Goal: Register for event/course

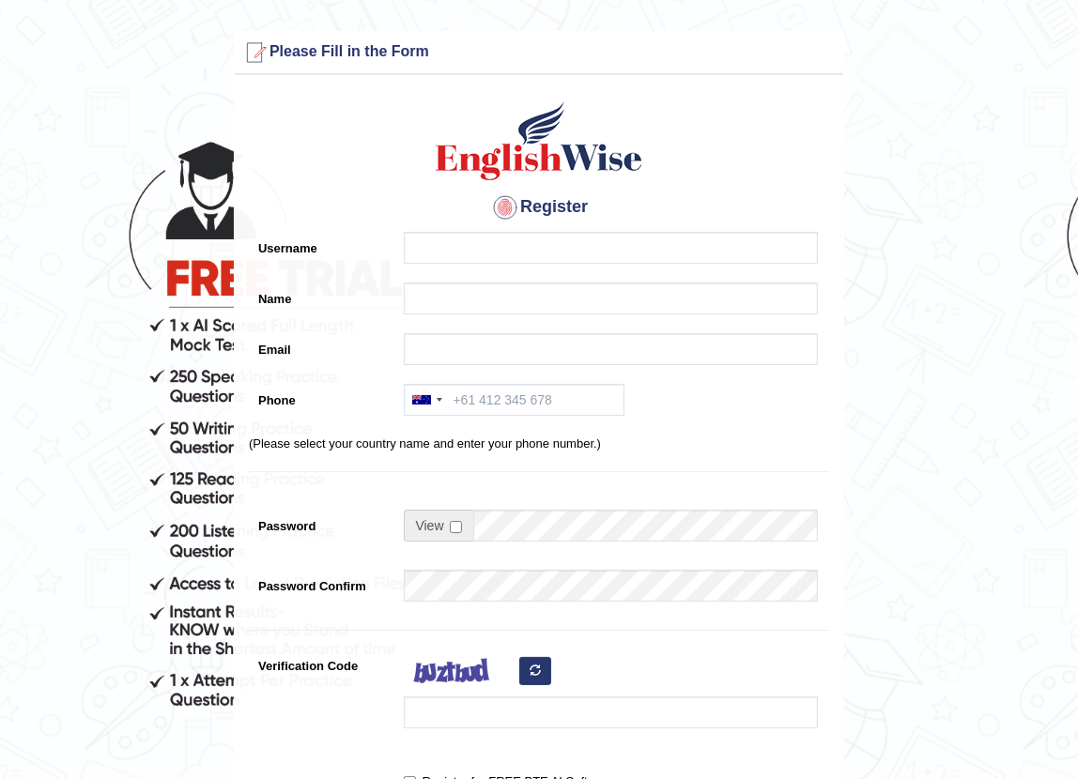
click at [507, 272] on div at bounding box center [605, 252] width 423 height 41
click at [516, 257] on input "Username" at bounding box center [611, 248] width 414 height 32
type input "dinesh038"
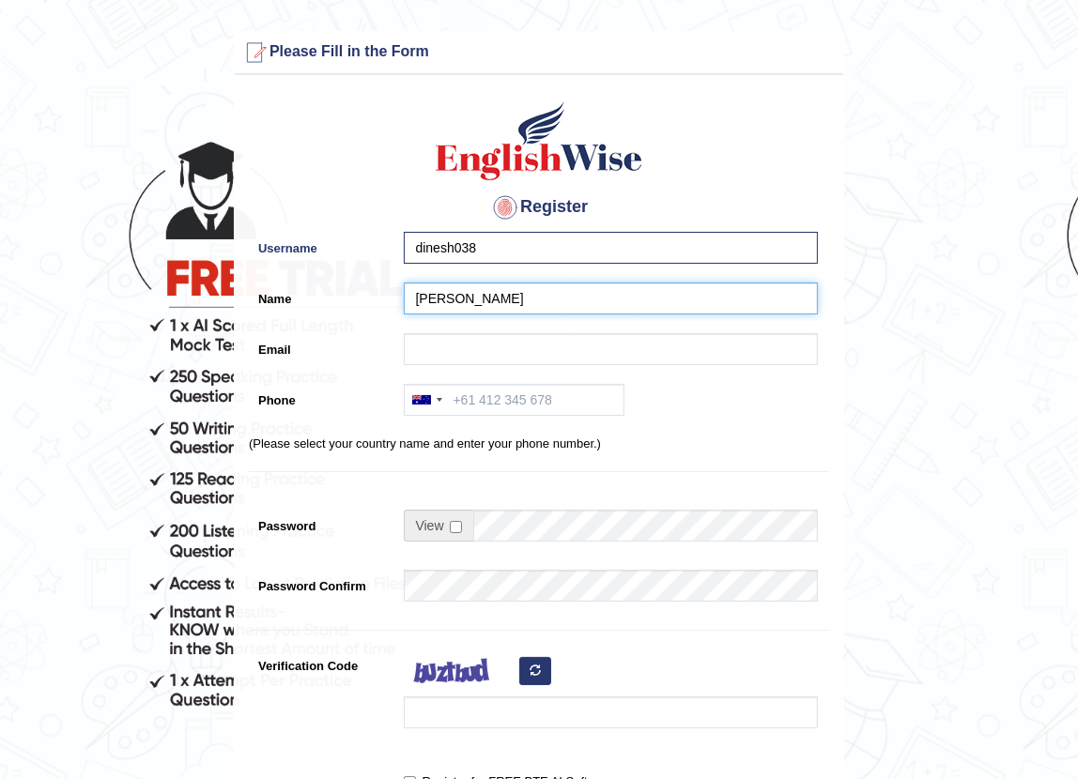
type input "[PERSON_NAME]"
paste input "fihulyby@cyclelove.cc"
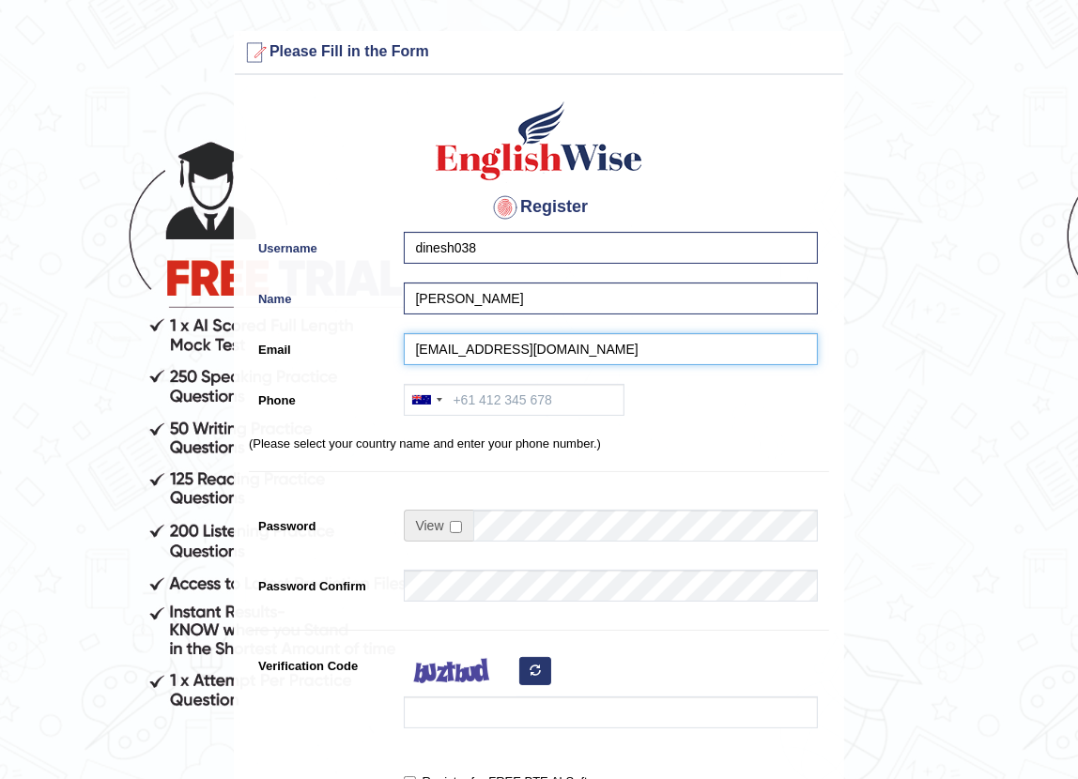
type input "fihulyby@cyclelove.cc"
click at [438, 412] on div at bounding box center [426, 400] width 43 height 30
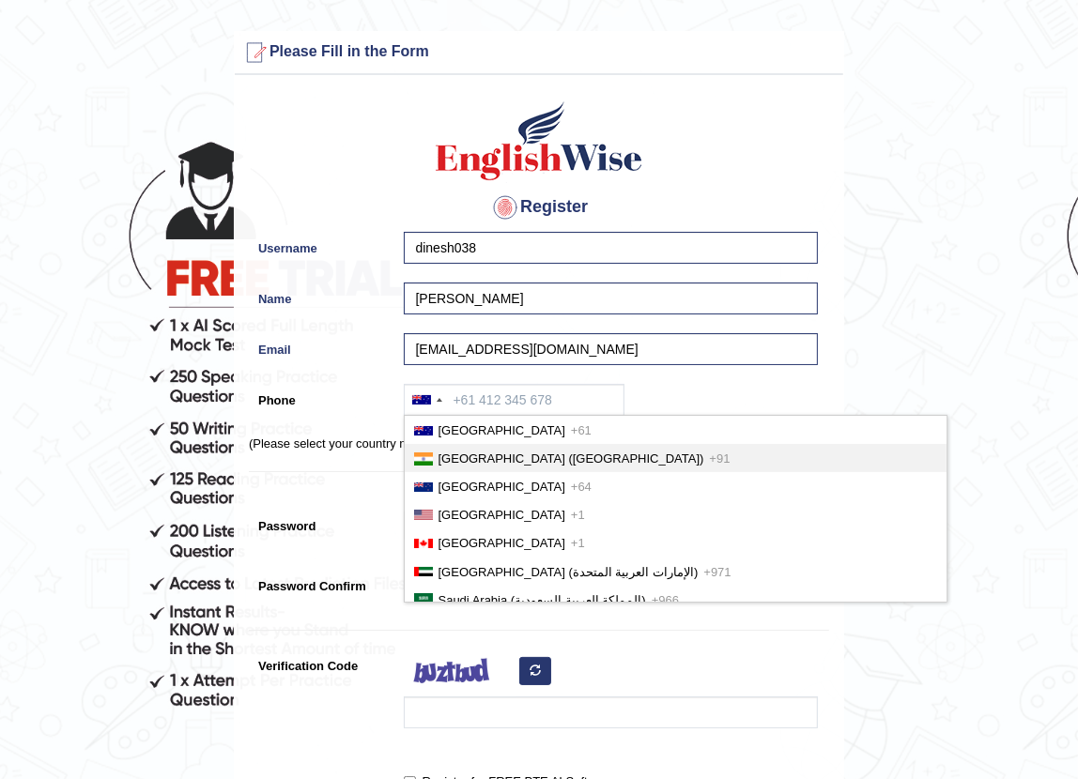
click at [455, 452] on span "India (भारत)" at bounding box center [571, 459] width 266 height 14
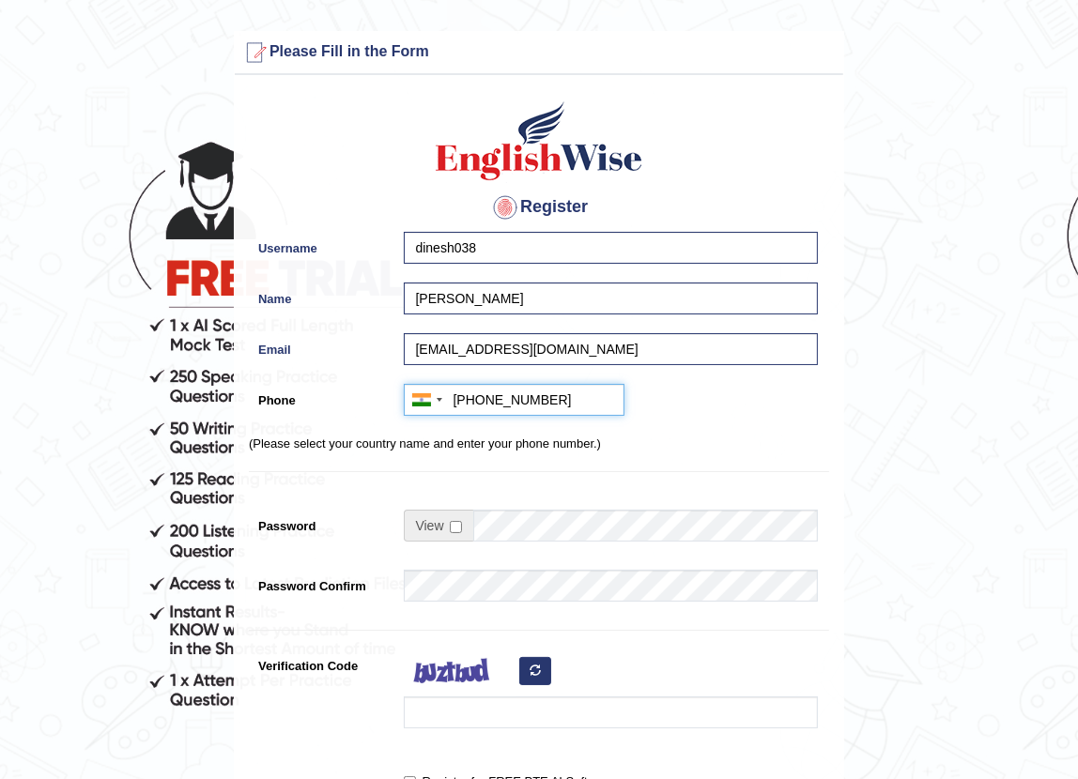
type input "+919564210012"
drag, startPoint x: 445, startPoint y: 536, endPoint x: 457, endPoint y: 525, distance: 16.6
click at [451, 530] on span at bounding box center [438, 526] width 69 height 32
click at [458, 525] on input "checkbox" at bounding box center [456, 527] width 12 height 12
checkbox input "true"
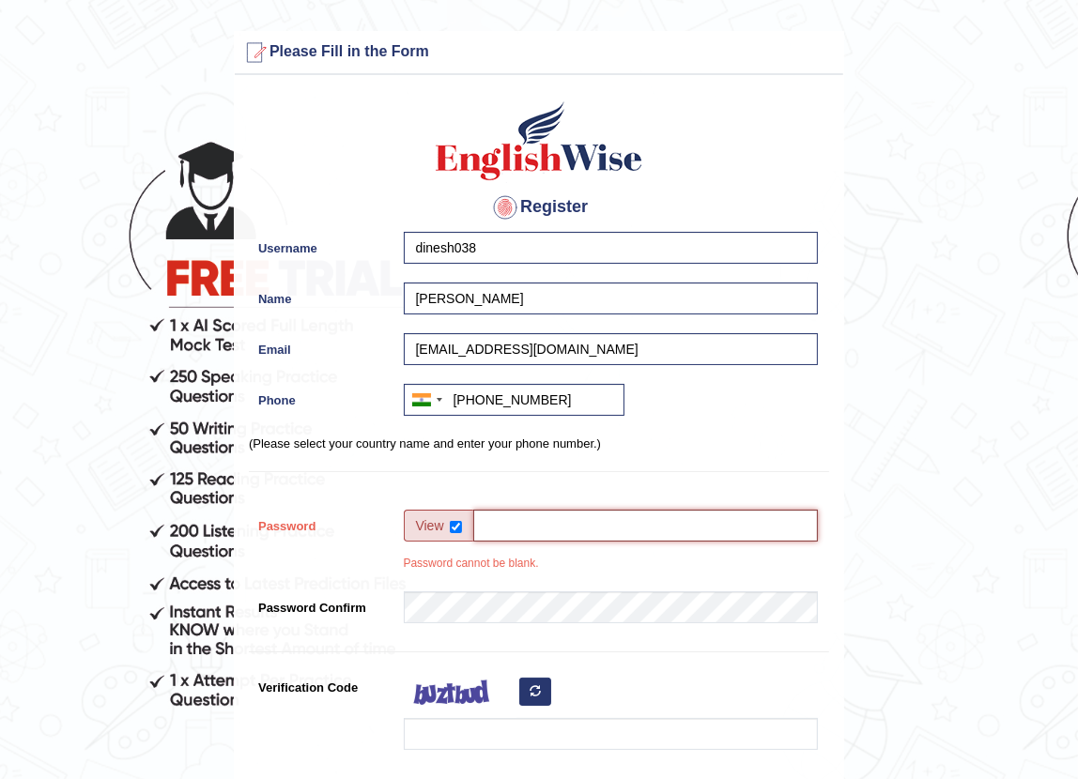
click at [533, 529] on input "Password" at bounding box center [645, 526] width 345 height 32
type input "Track@123"
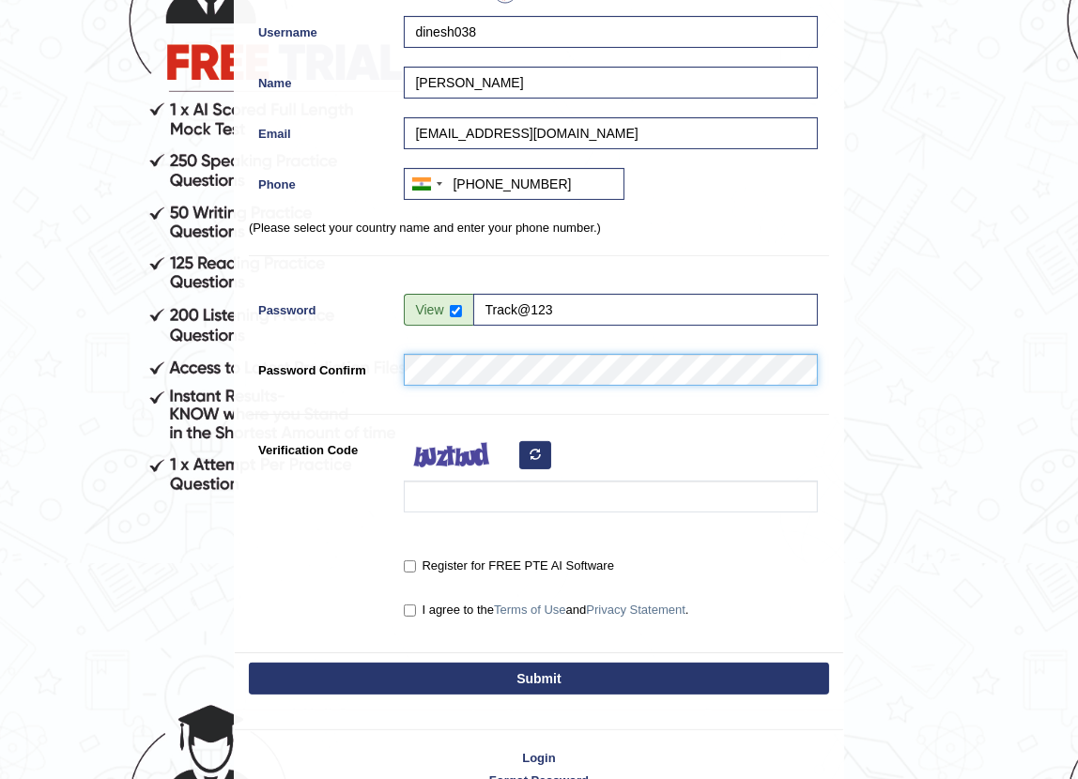
scroll to position [255, 0]
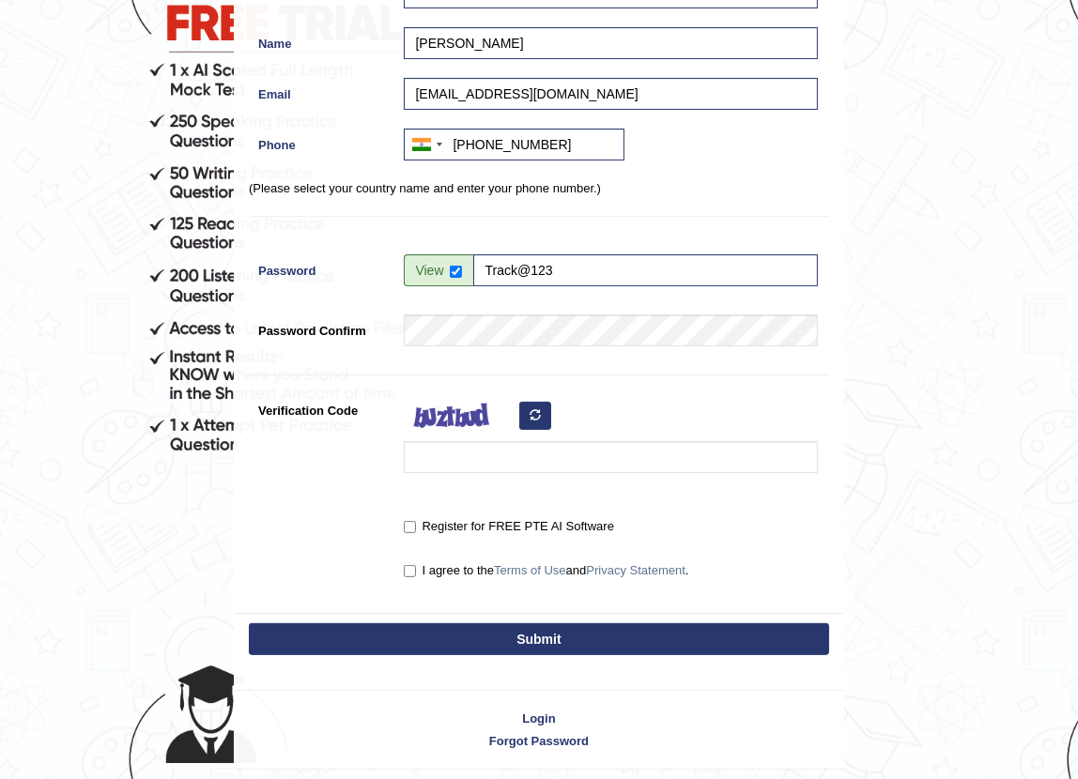
click at [541, 404] on button "button" at bounding box center [535, 416] width 32 height 28
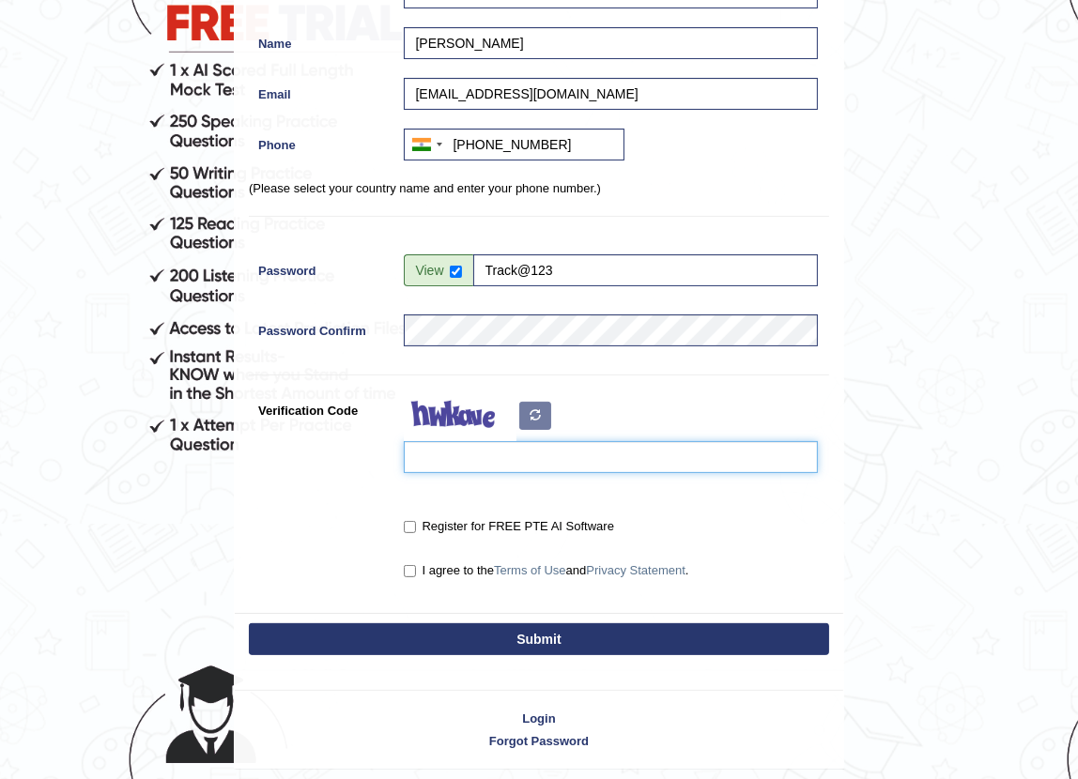
click at [540, 445] on input "Verification Code" at bounding box center [611, 457] width 414 height 32
type input "uobaiua"
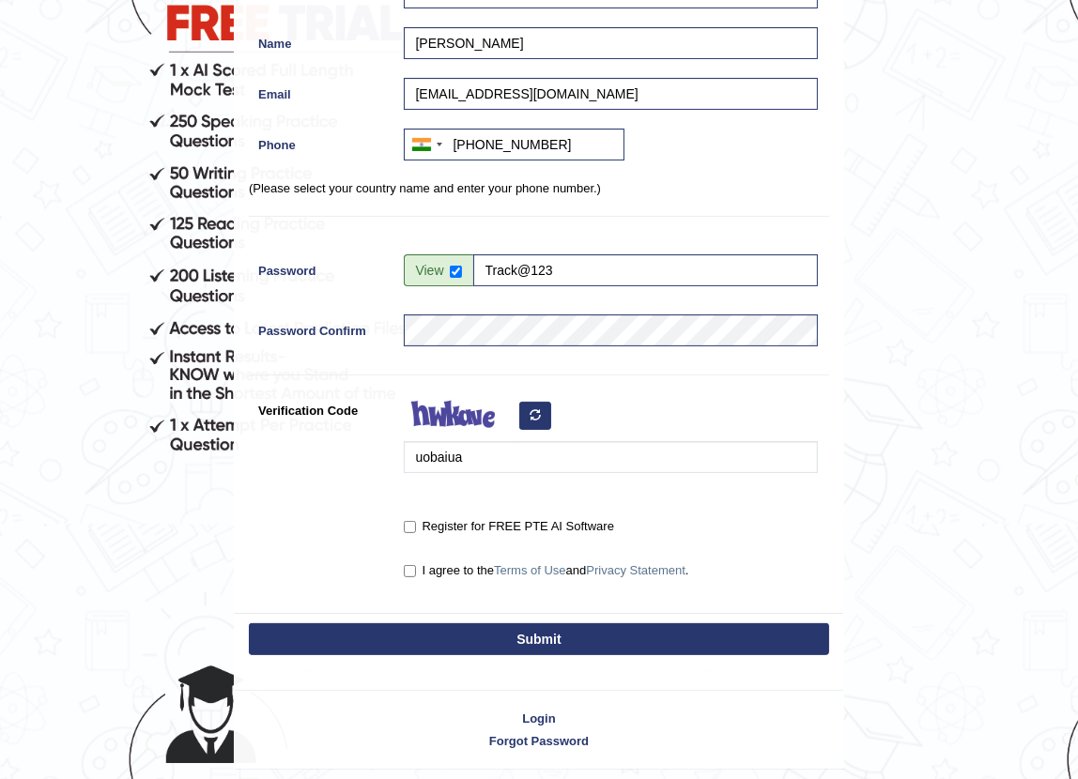
click at [412, 518] on label "Register for FREE PTE AI Software" at bounding box center [509, 526] width 210 height 19
click at [412, 521] on input "Register for FREE PTE AI Software" at bounding box center [410, 527] width 12 height 12
checkbox input "true"
click at [416, 566] on label "I agree to the Terms of Use and Privacy Statement ." at bounding box center [546, 570] width 285 height 19
click at [416, 566] on input "I agree to the Terms of Use and Privacy Statement ." at bounding box center [410, 571] width 12 height 12
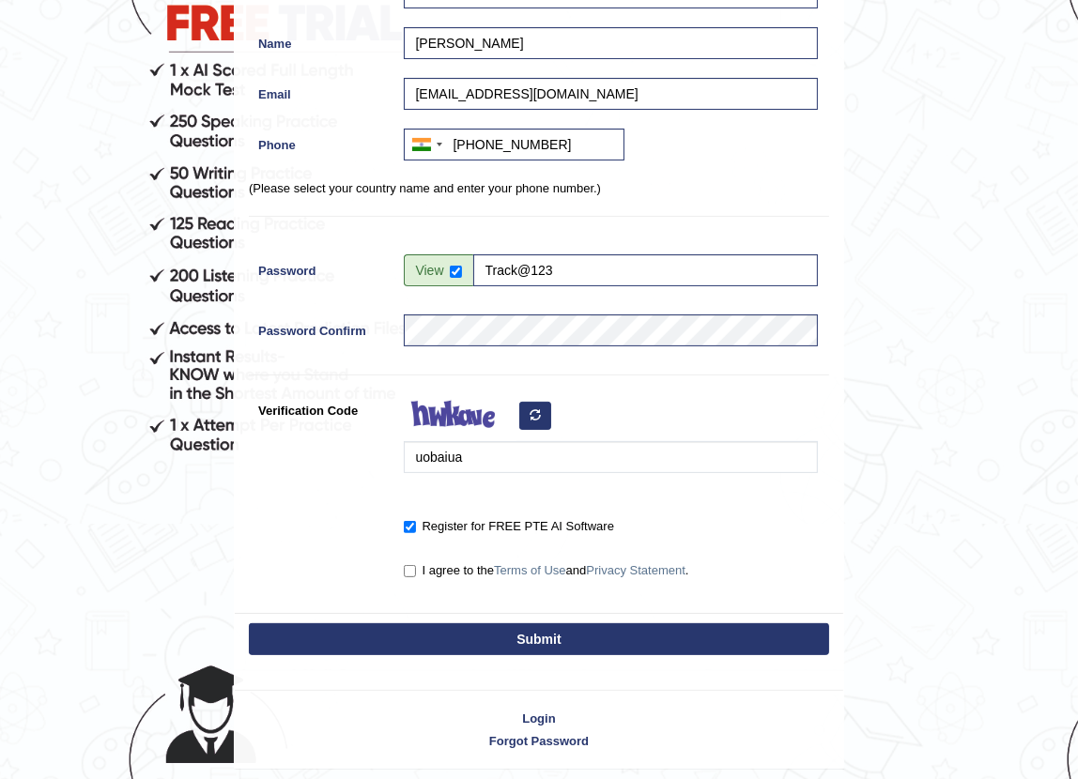
checkbox input "true"
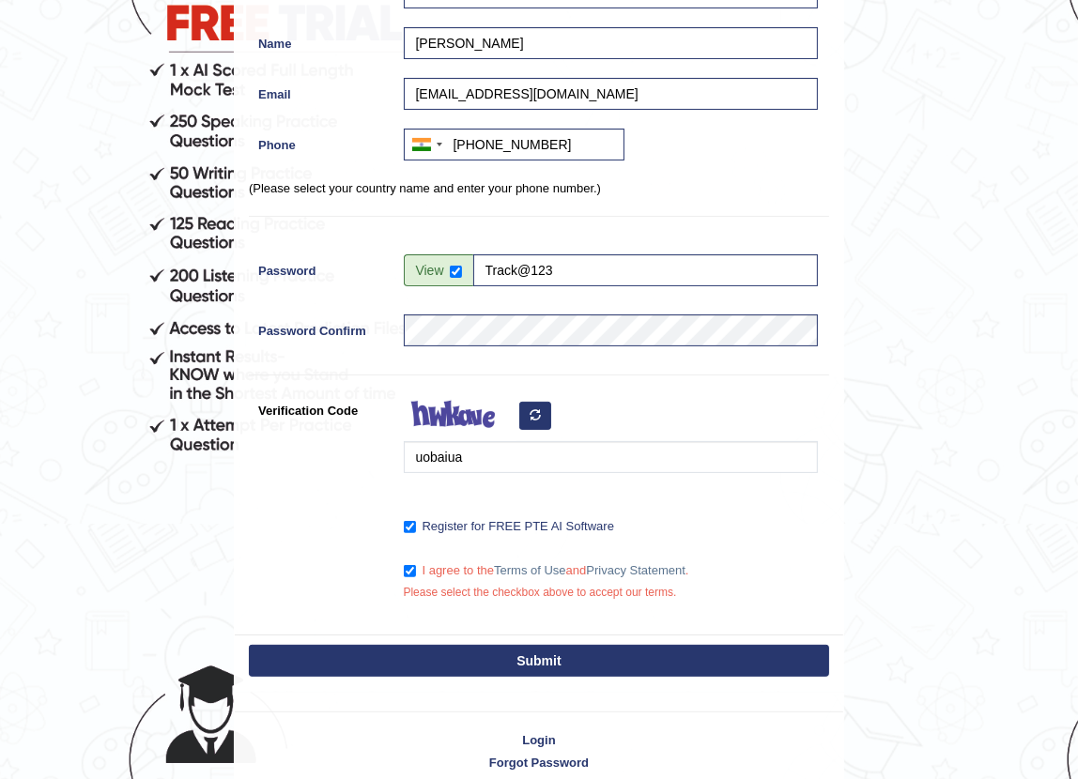
click at [535, 638] on div "Submit" at bounding box center [539, 663] width 608 height 56
click at [534, 646] on button "Submit" at bounding box center [539, 661] width 580 height 32
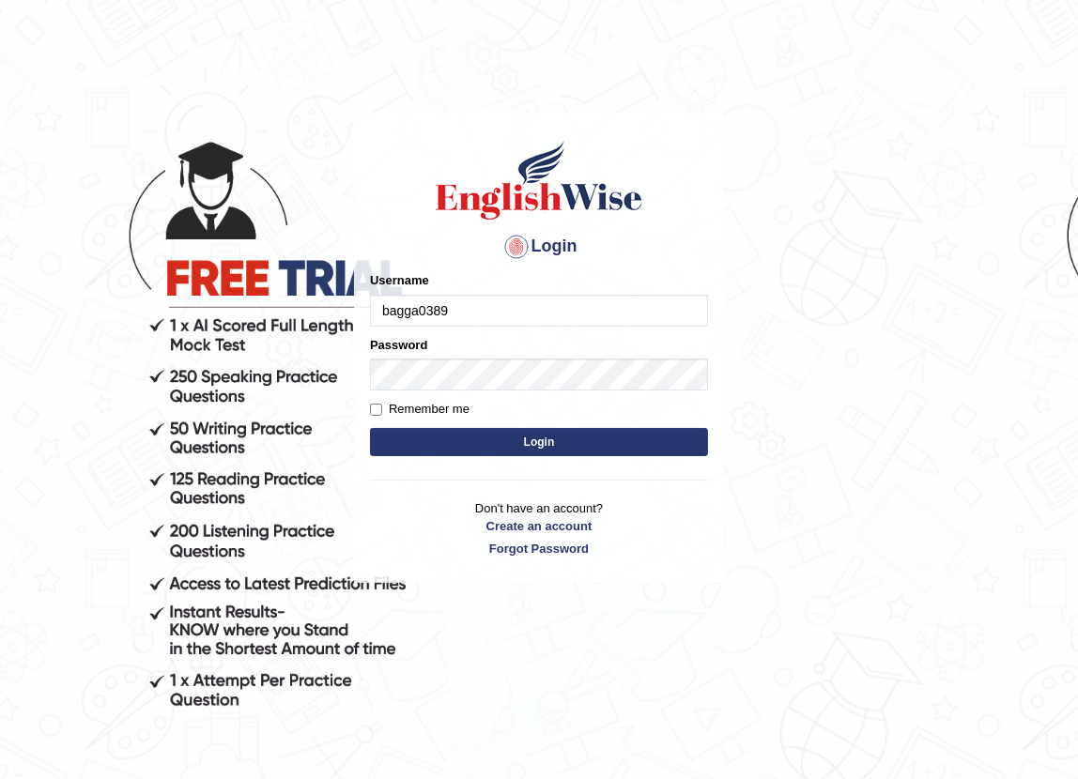
drag, startPoint x: 607, startPoint y: 319, endPoint x: 0, endPoint y: 359, distance: 608.7
click at [0, 358] on body "Login Please fix the following errors: Username bagga0389 Password Remember me …" at bounding box center [539, 443] width 1078 height 779
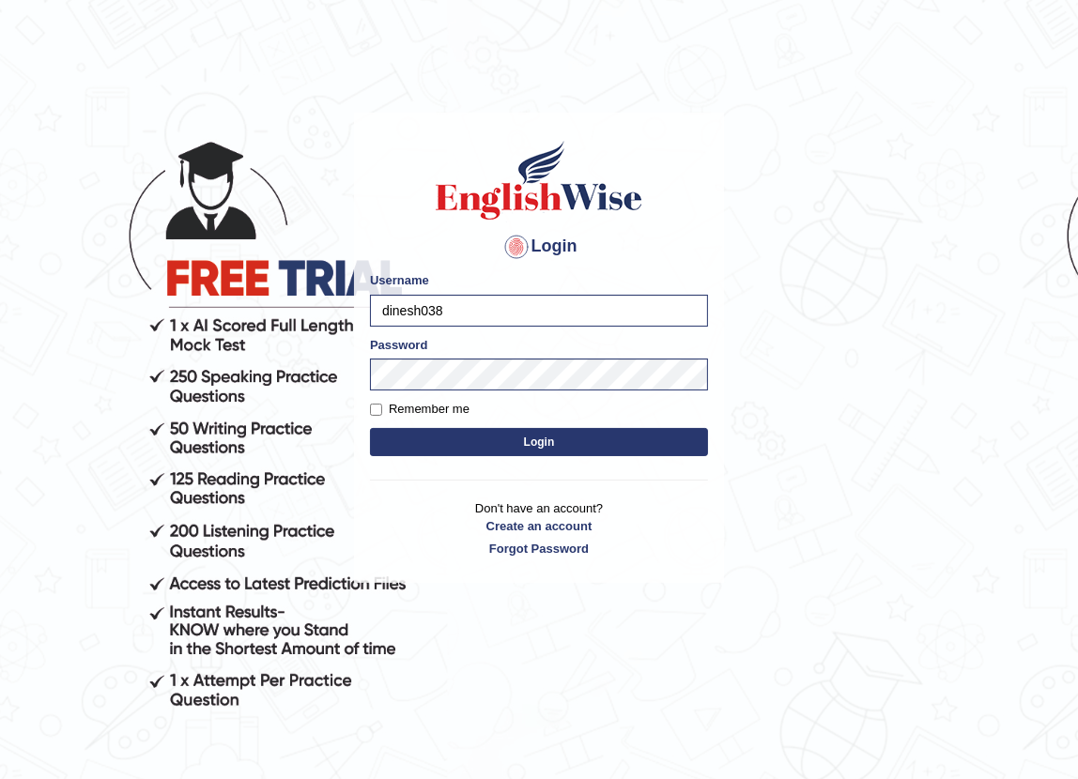
type input "dinesh038"
click at [430, 414] on label "Remember me" at bounding box center [420, 409] width 100 height 19
click at [382, 414] on input "Remember me" at bounding box center [376, 410] width 12 height 12
checkbox input "true"
click at [451, 428] on button "Login" at bounding box center [539, 442] width 338 height 28
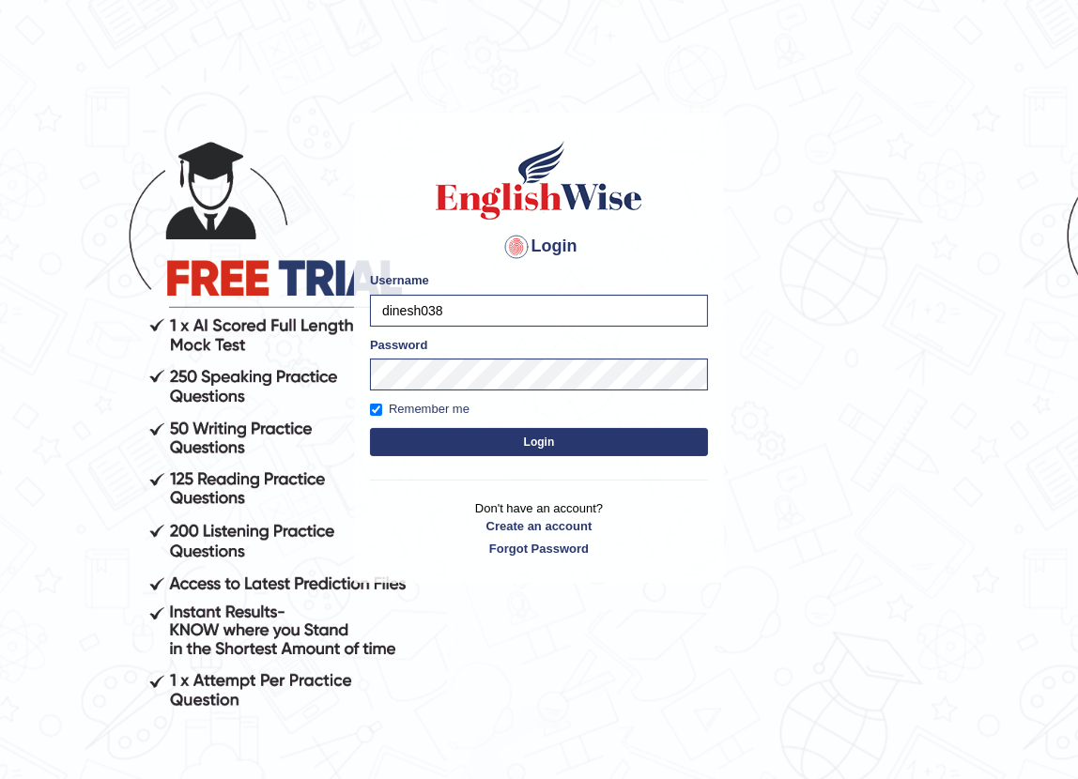
click at [472, 438] on button "Login" at bounding box center [539, 442] width 338 height 28
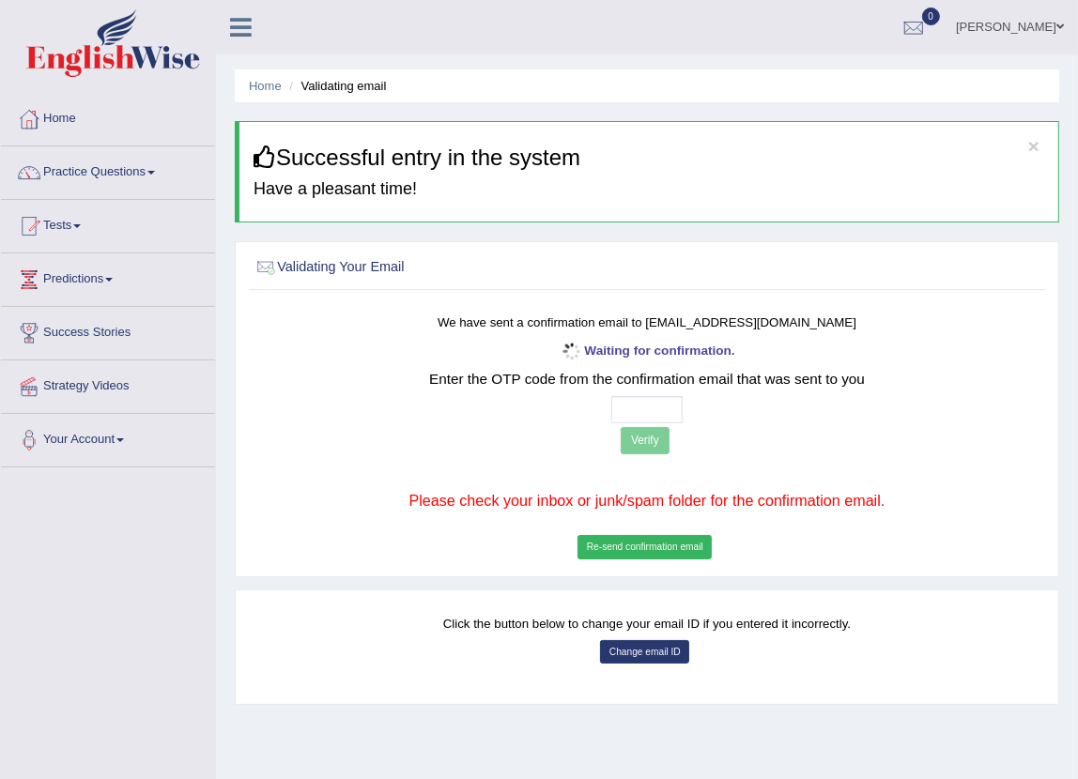
click at [661, 650] on button "Change email ID" at bounding box center [644, 652] width 89 height 24
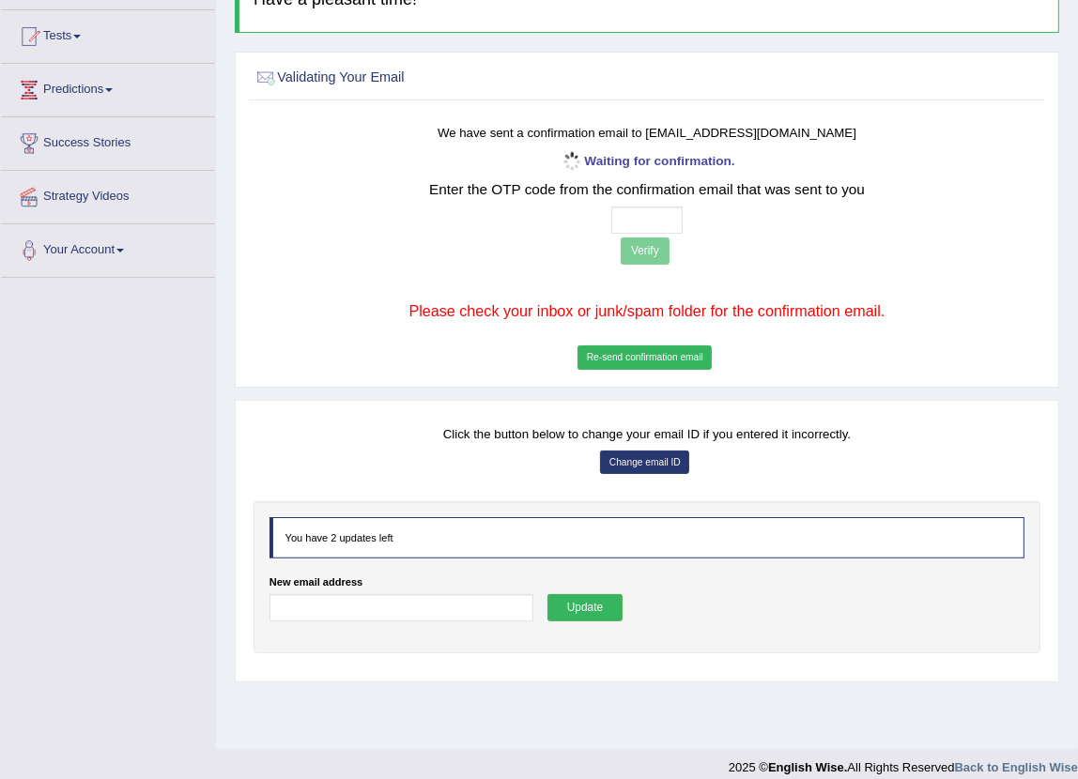
scroll to position [207, 0]
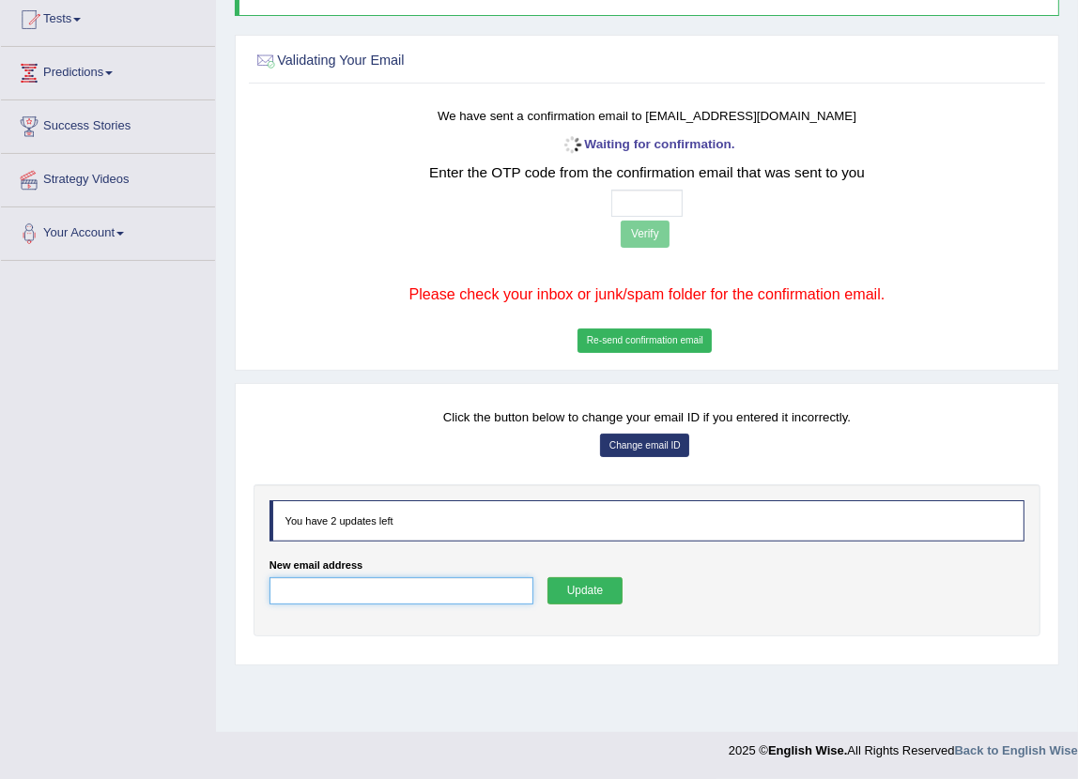
click at [425, 593] on input "New email address" at bounding box center [401, 590] width 265 height 27
paste input "lepopina@fxzig.com"
type input "lepopina@fxzig.com"
click at [608, 592] on button "Update" at bounding box center [584, 590] width 75 height 27
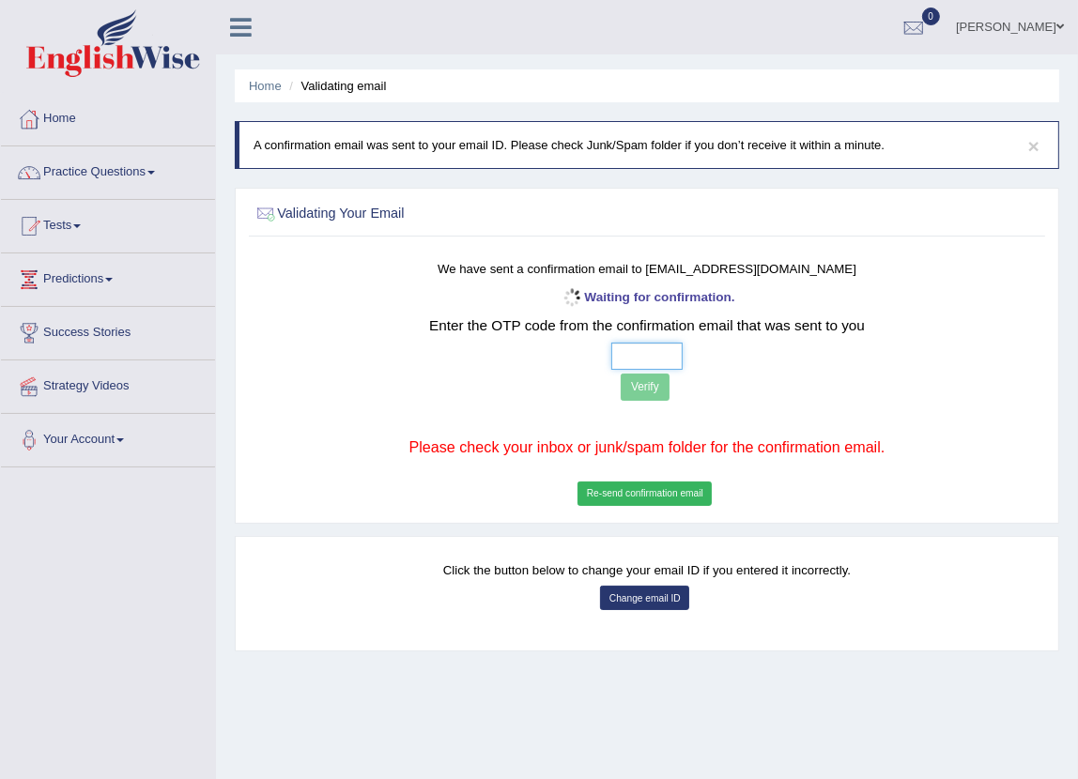
click at [619, 357] on input "text" at bounding box center [647, 356] width 72 height 27
type input "8 6 9 2"
click at [661, 379] on button "Verify" at bounding box center [645, 387] width 49 height 27
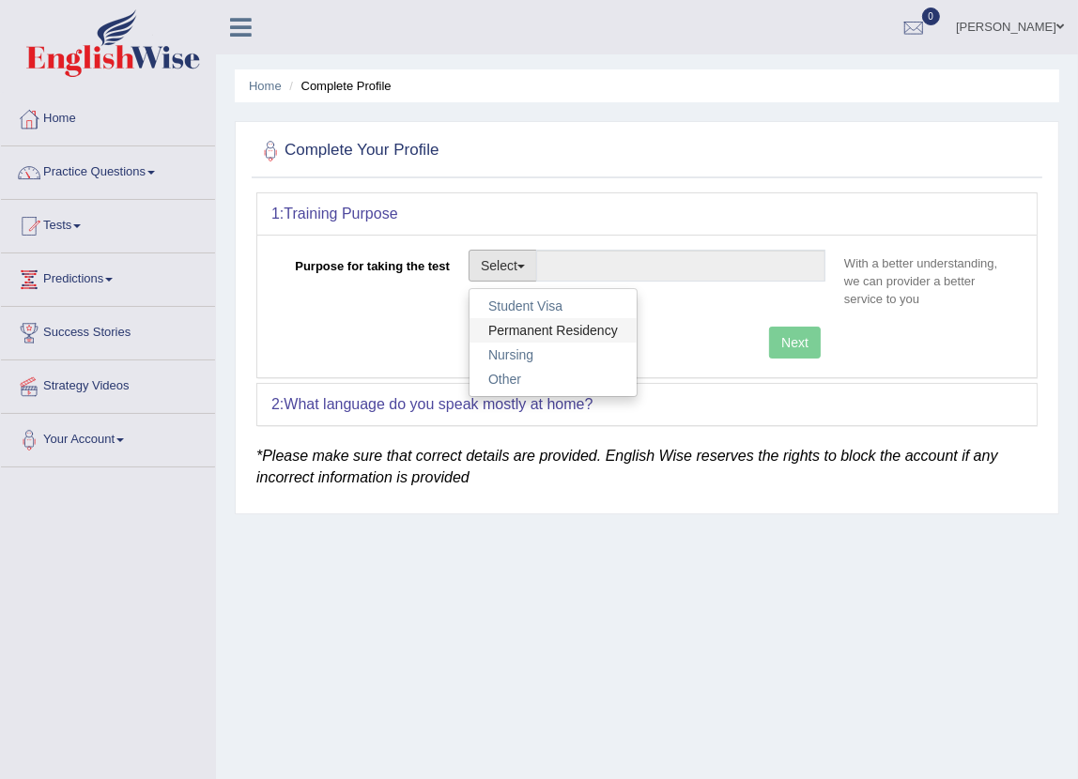
click at [533, 327] on link "Permanent Residency" at bounding box center [552, 330] width 167 height 24
type input "Permanent Residency"
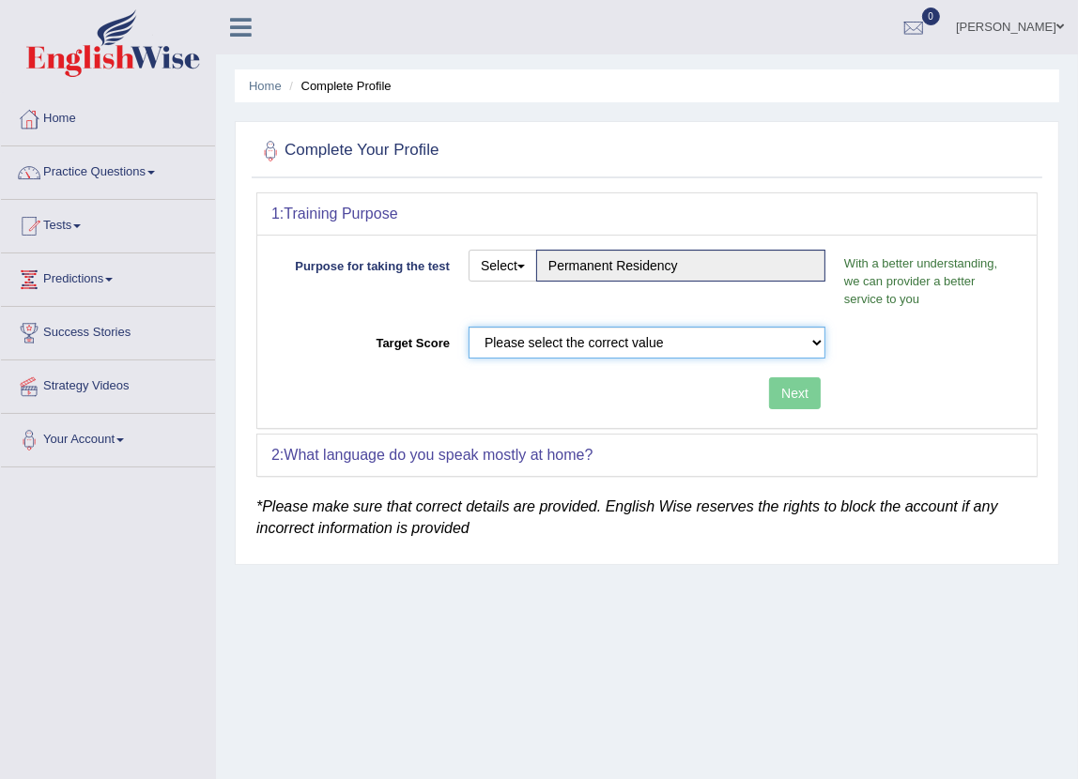
click at [648, 338] on select "Please select the correct value 50 (6 bands) 58 (6.5 bands) 65 (7 bands) 79 (8 …" at bounding box center [647, 343] width 357 height 32
select select "79"
click at [469, 327] on select "Please select the correct value 50 (6 bands) 58 (6.5 bands) 65 (7 bands) 79 (8 …" at bounding box center [647, 343] width 357 height 32
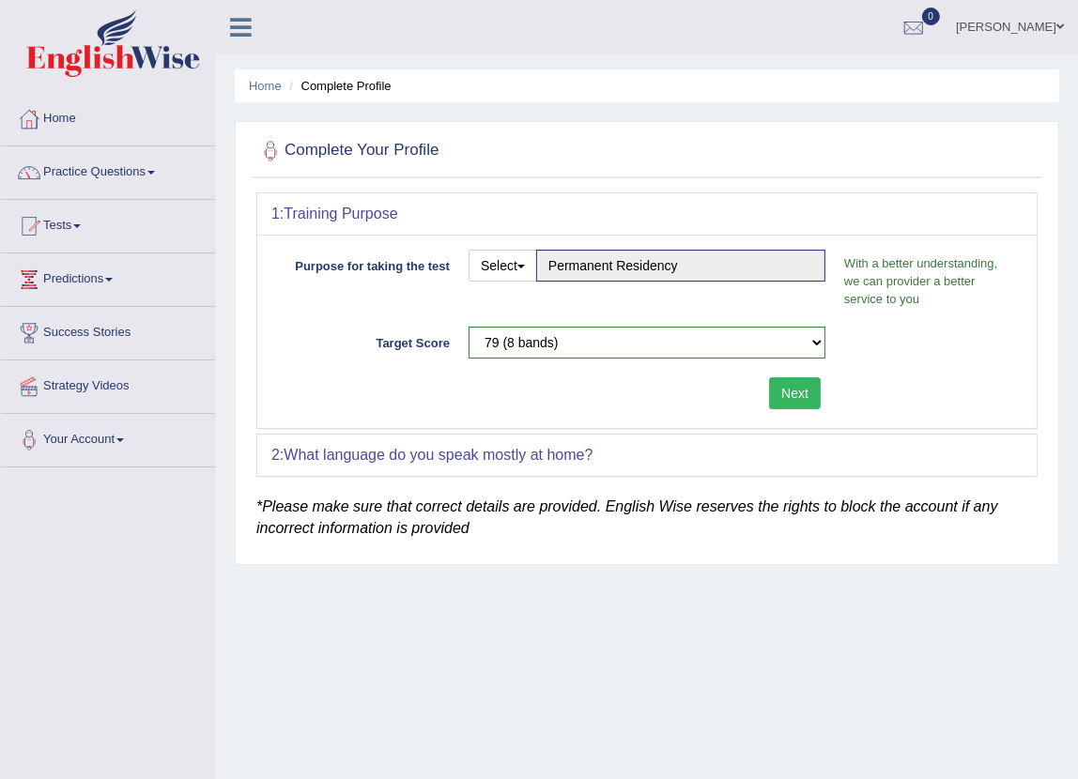
click at [788, 383] on button "Next" at bounding box center [795, 393] width 52 height 32
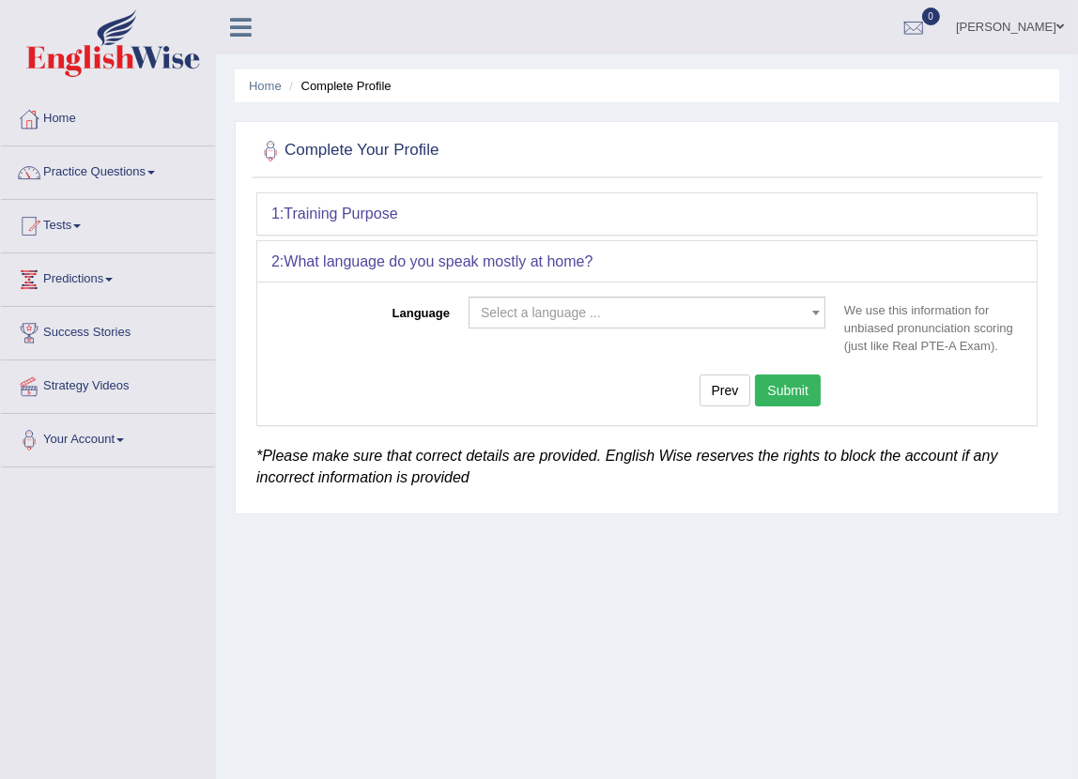
click at [695, 308] on span "Select a language ..." at bounding box center [641, 312] width 321 height 19
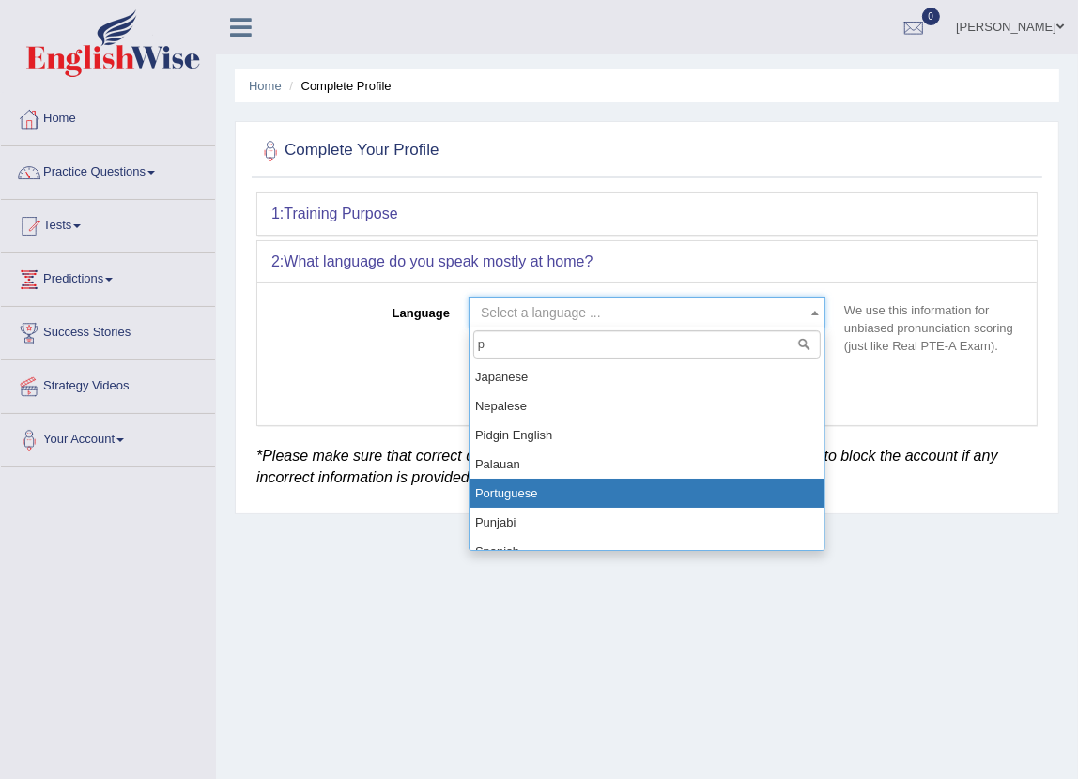
type input "pu"
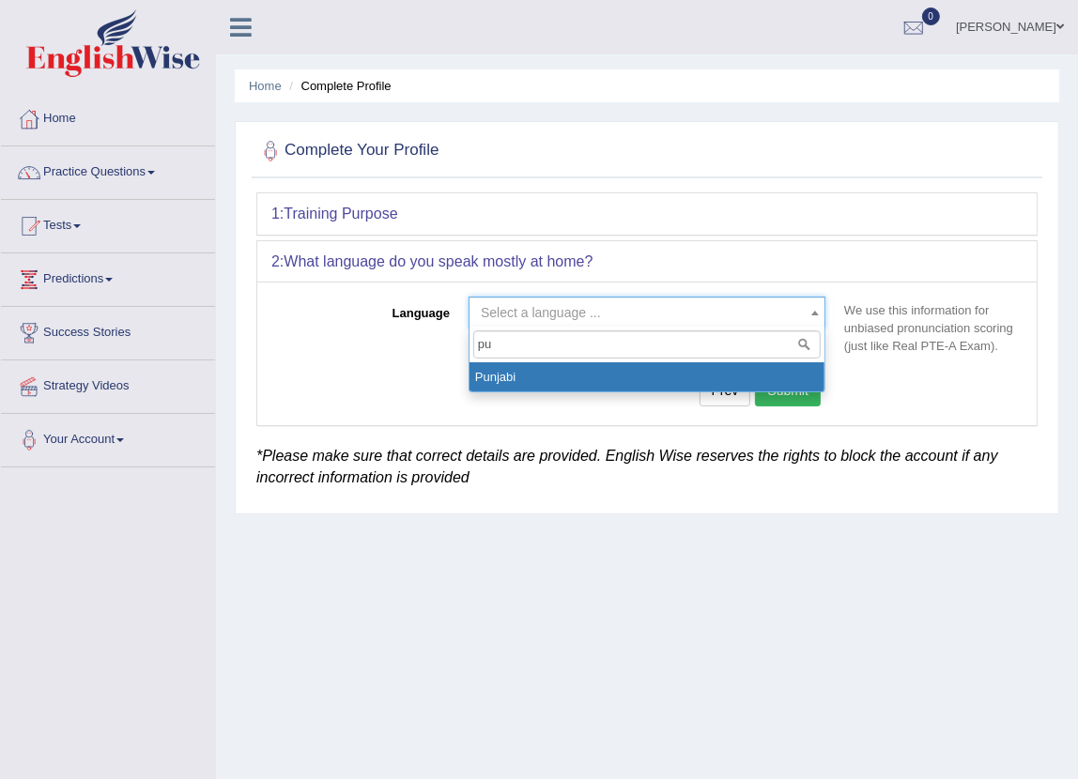
select select "Punjabi"
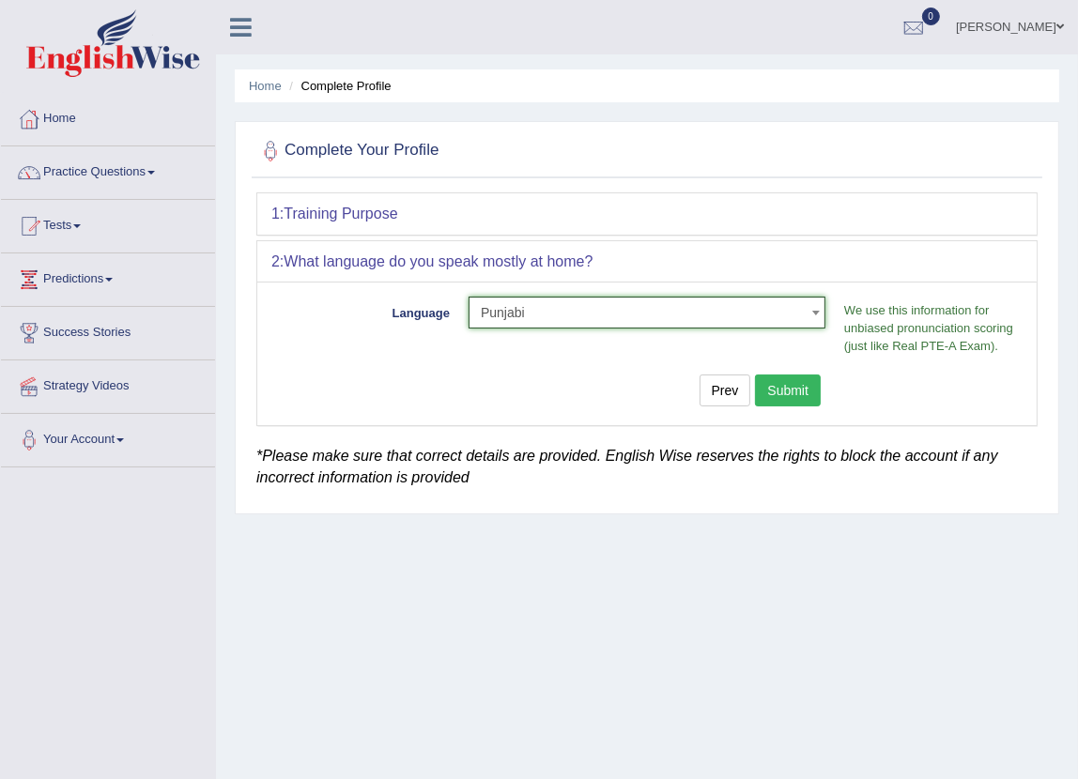
click at [783, 427] on form "1: Training Purpose Purpose for taking the test Select Student Visa Permanent R…" at bounding box center [646, 318] width 781 height 252
click at [795, 404] on button "Submit" at bounding box center [788, 391] width 66 height 32
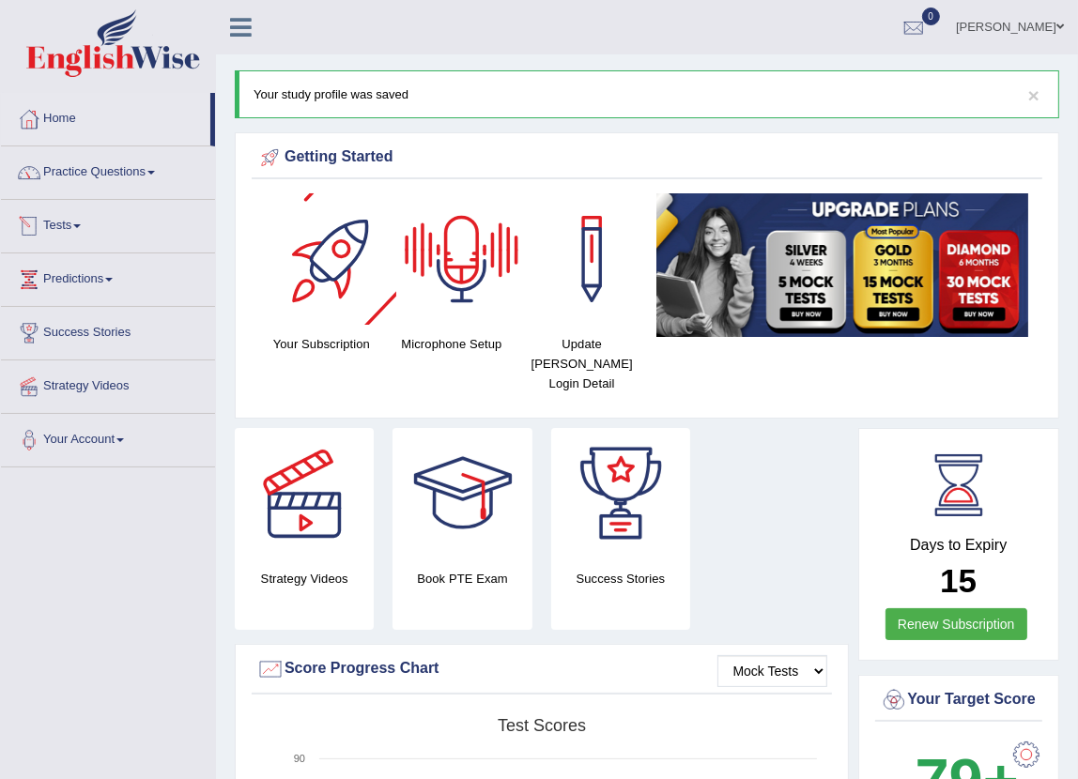
click at [78, 225] on link "Tests" at bounding box center [108, 223] width 214 height 47
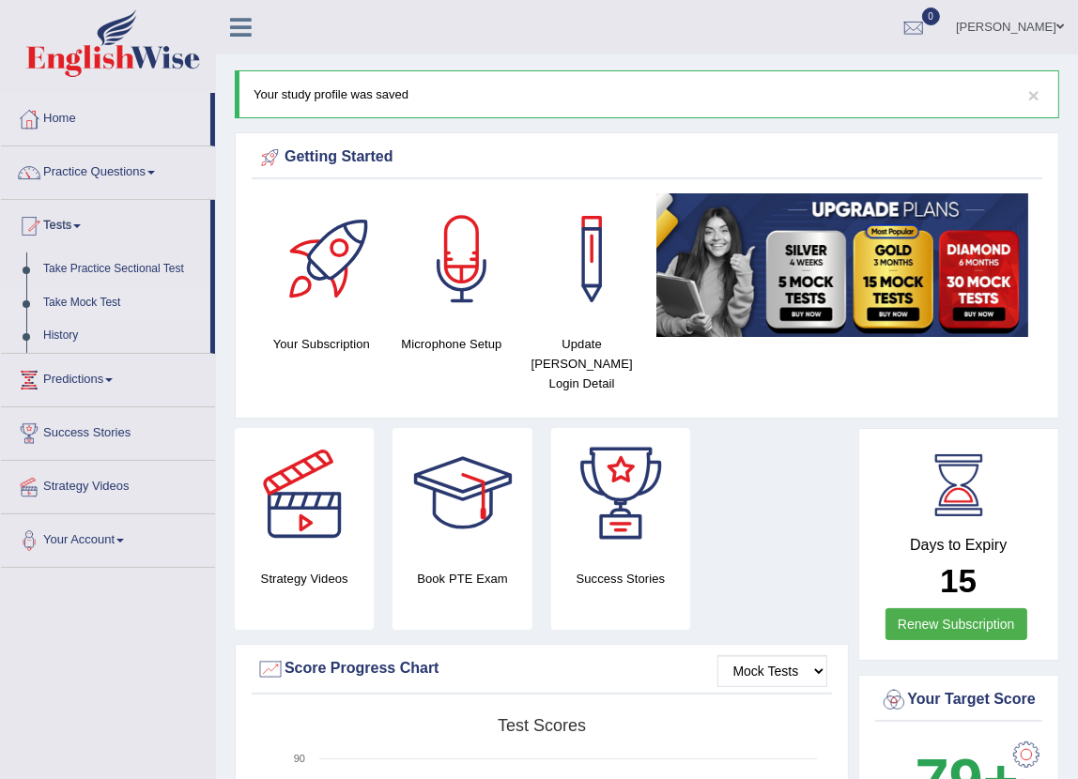
click at [92, 303] on link "Take Mock Test" at bounding box center [123, 303] width 176 height 34
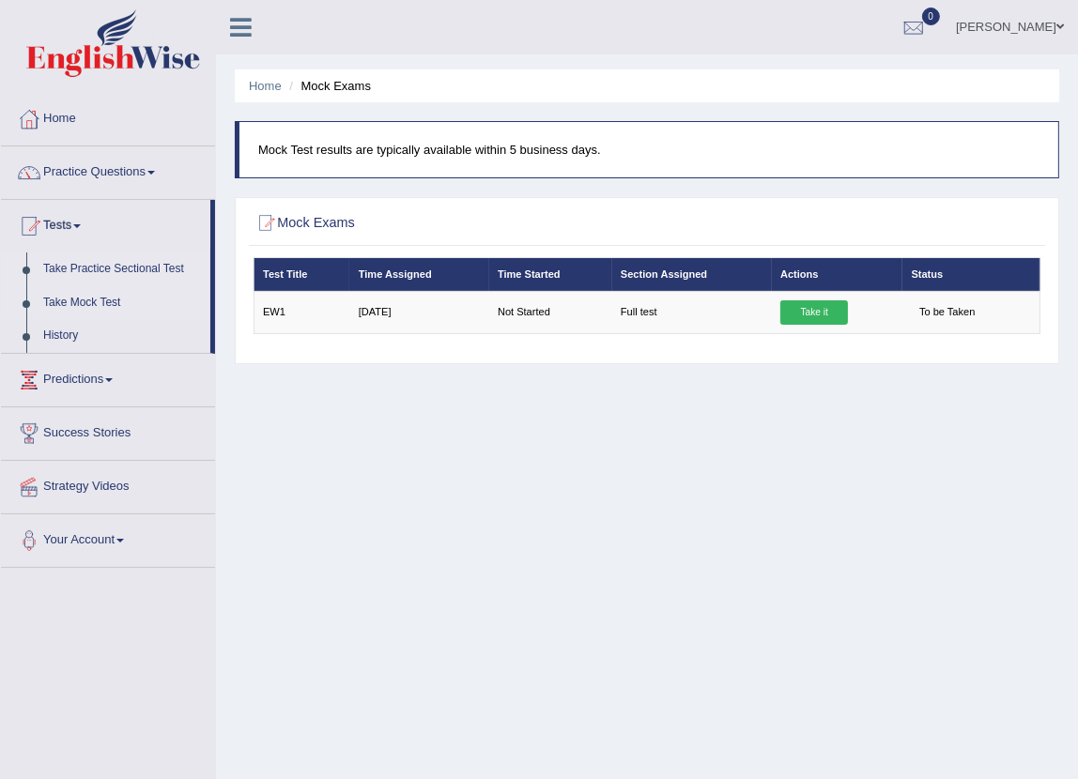
click at [102, 267] on link "Take Practice Sectional Test" at bounding box center [123, 270] width 176 height 34
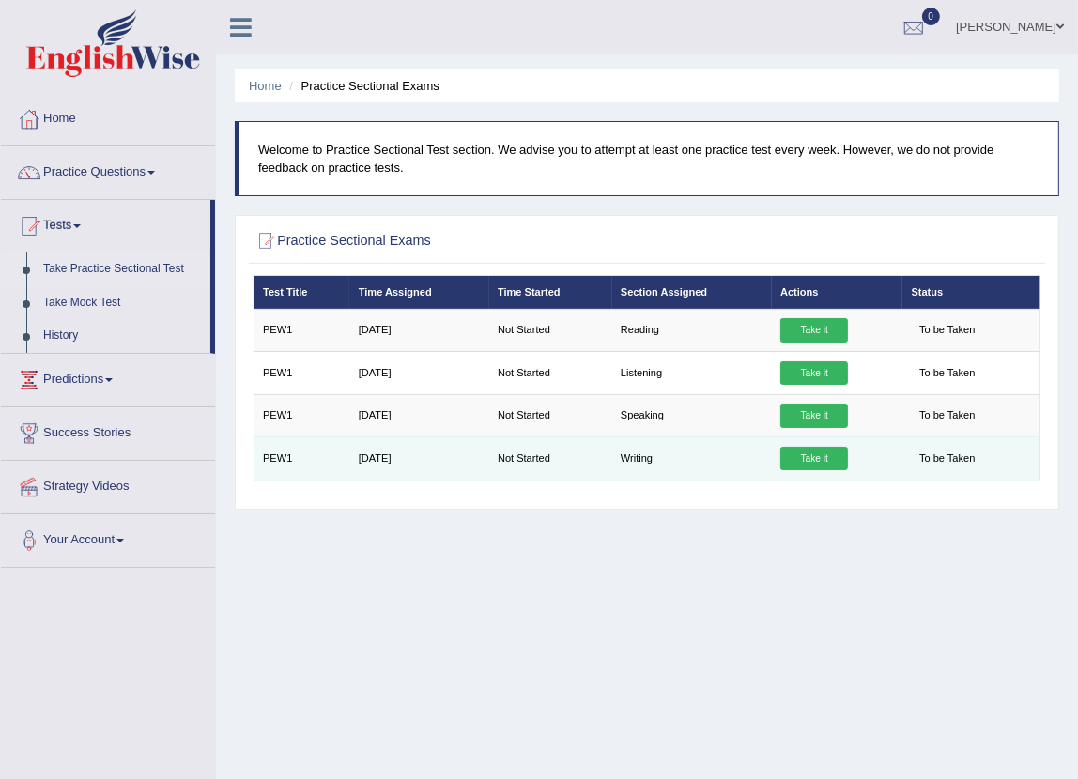
click at [811, 457] on link "Take it" at bounding box center [814, 459] width 68 height 24
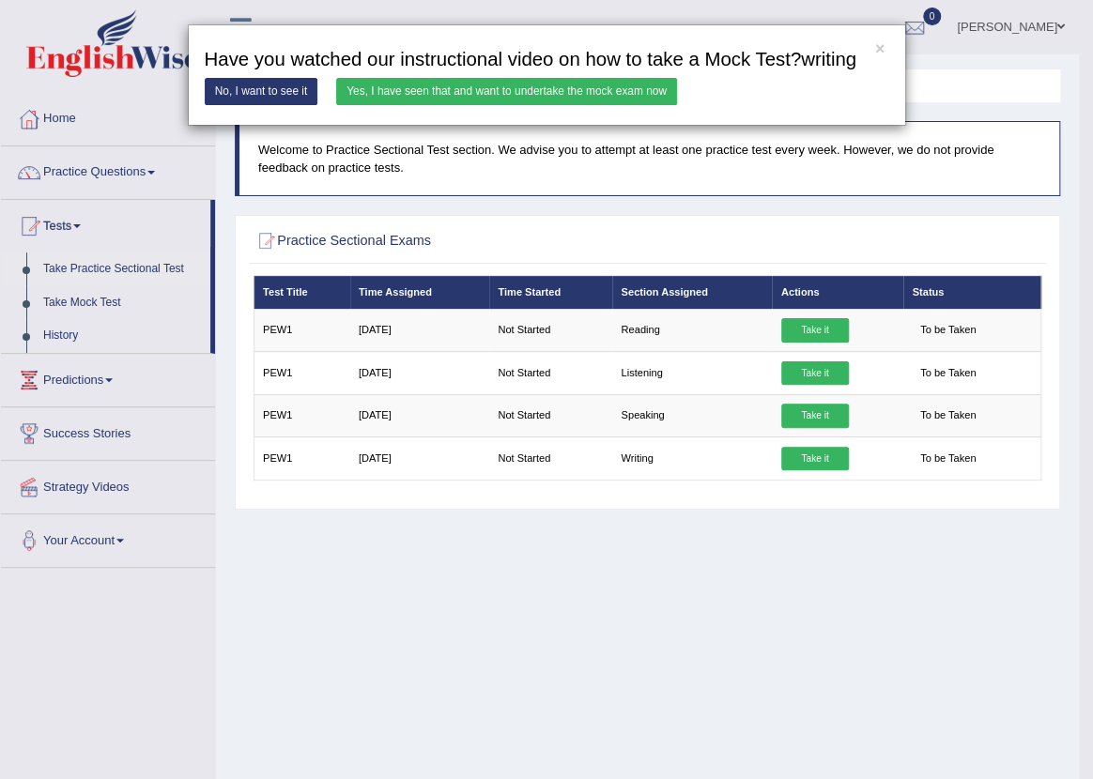
click at [586, 85] on link "Yes, I have seen that and want to undertake the mock exam now" at bounding box center [506, 91] width 341 height 27
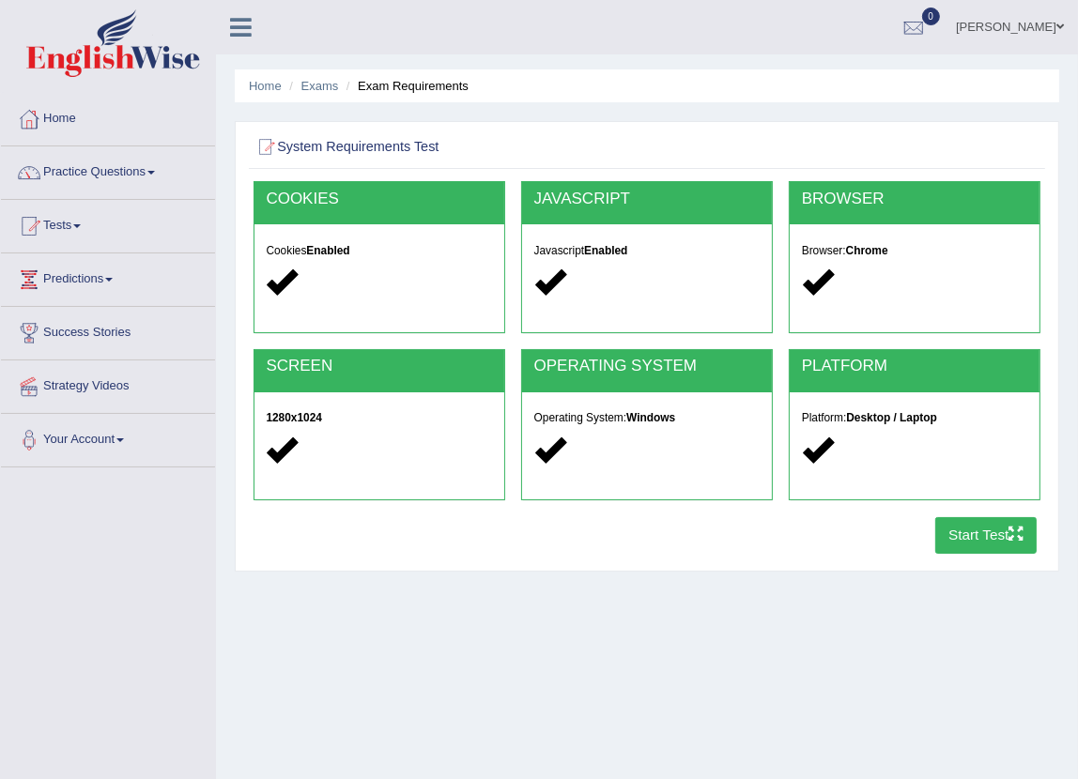
click at [983, 527] on button "Start Test" at bounding box center [986, 535] width 102 height 37
